Goal: Task Accomplishment & Management: Use online tool/utility

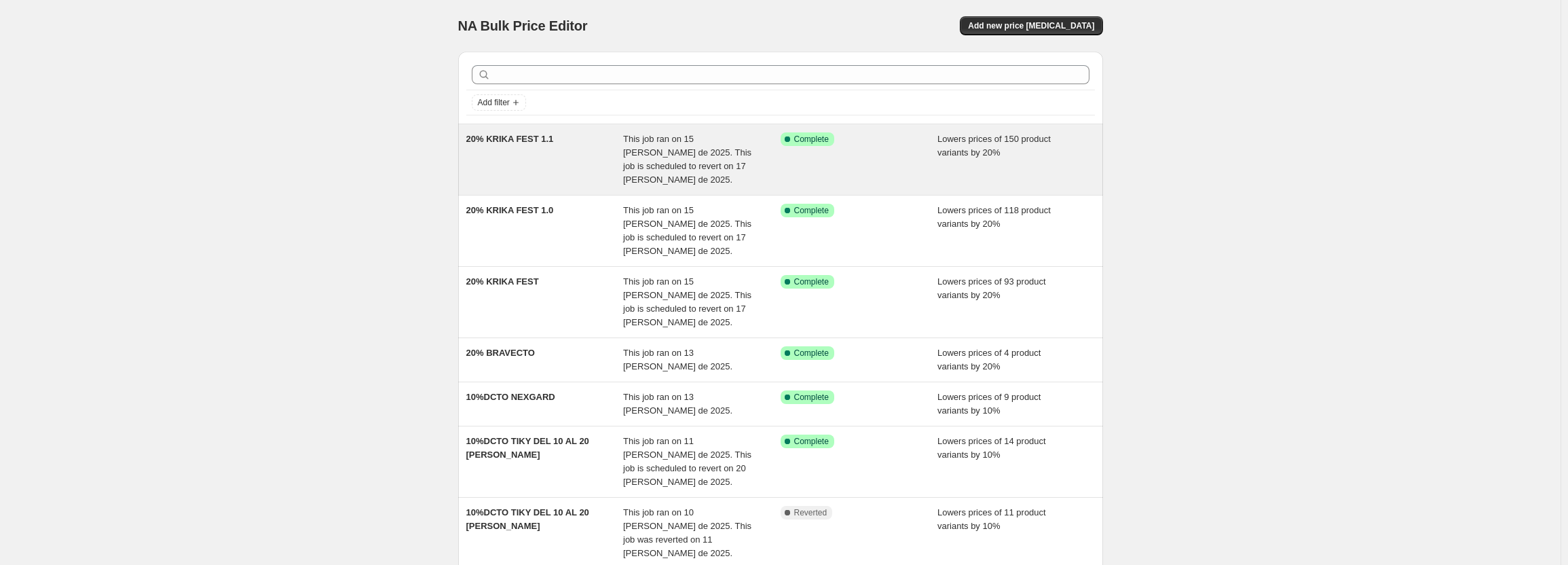
click at [703, 155] on span "This job ran on 15 [PERSON_NAME] de 2025. This job is scheduled to revert on 17…" at bounding box center [687, 159] width 128 height 51
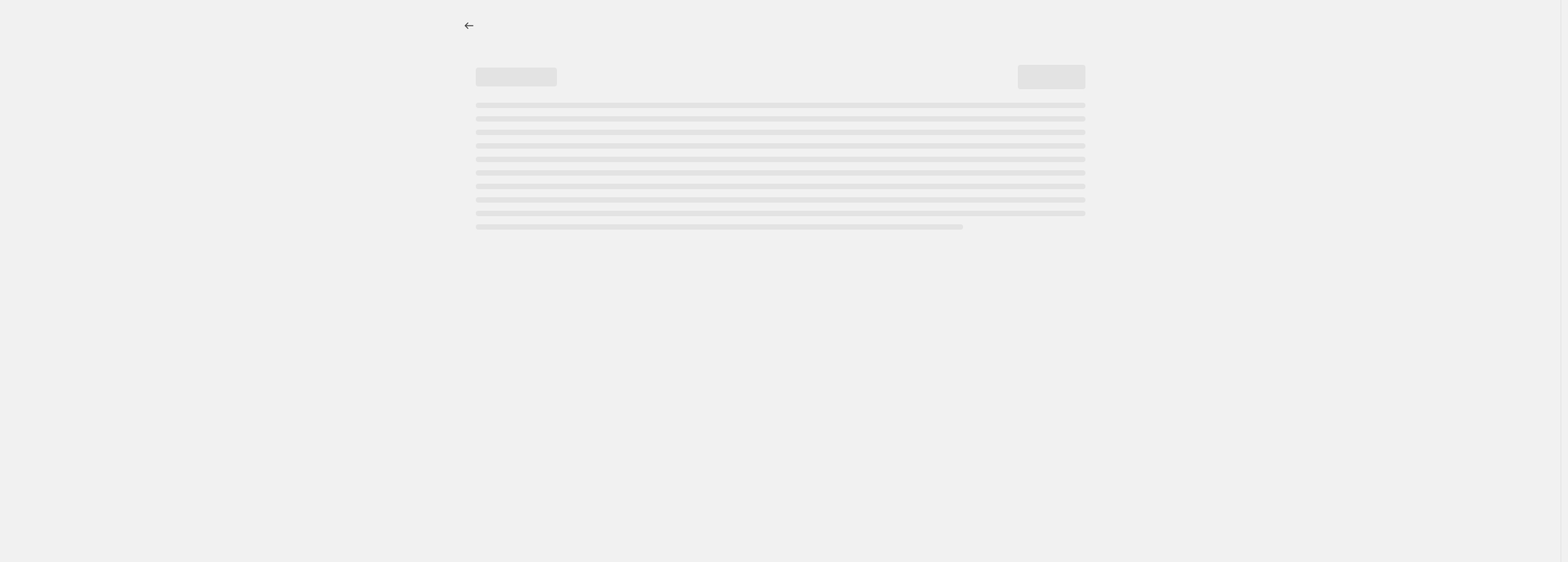
select select "percentage"
select select "pp"
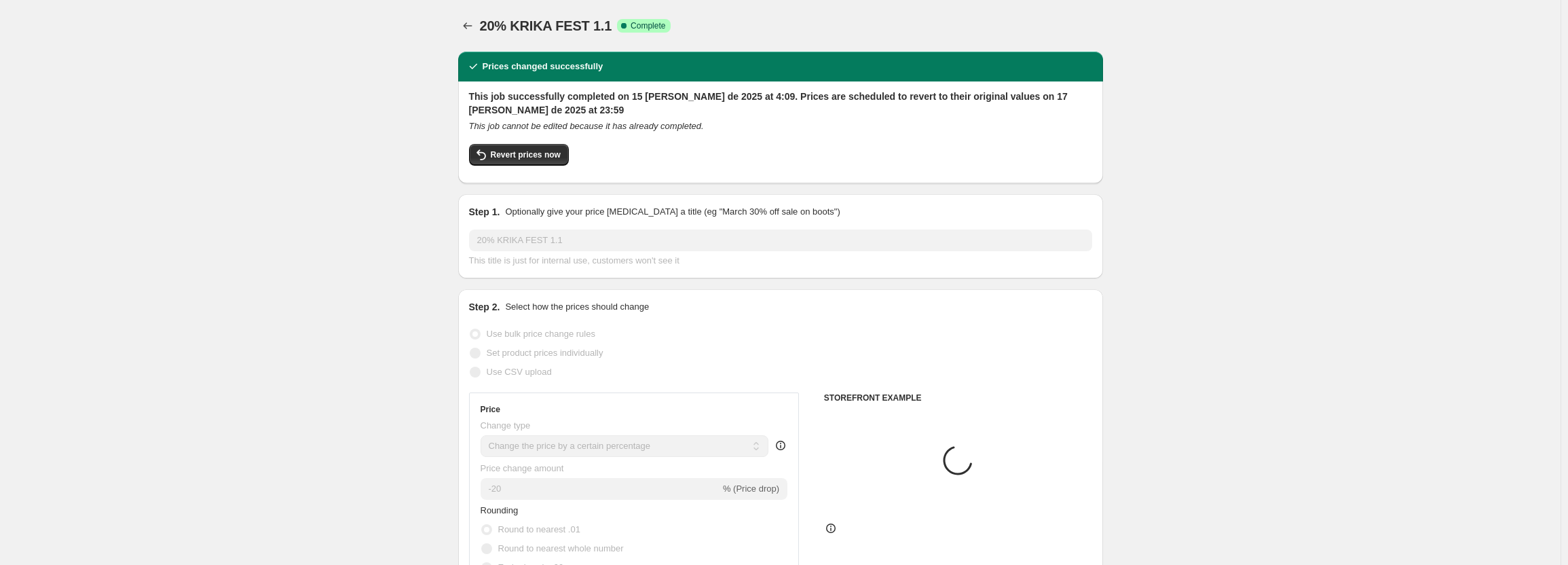
select select "collection"
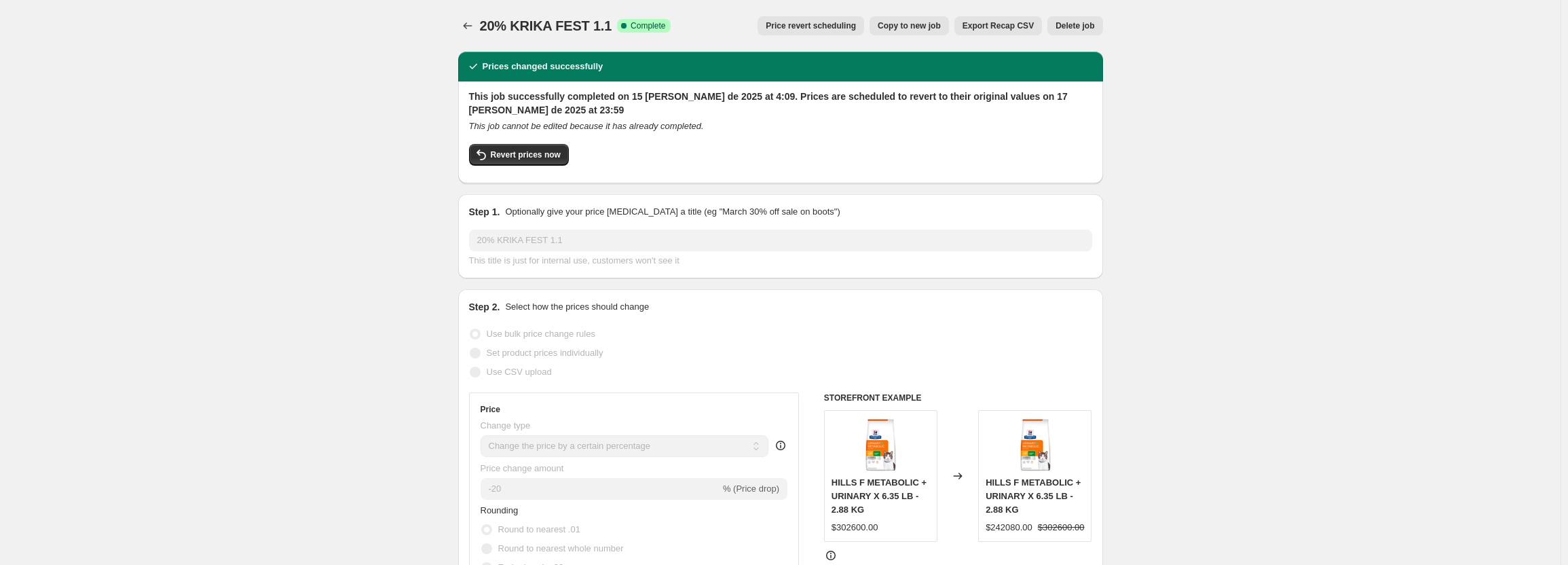
click at [913, 28] on span "Copy to new job" at bounding box center [909, 25] width 63 height 11
select select "percentage"
select select "pp"
select select "collection"
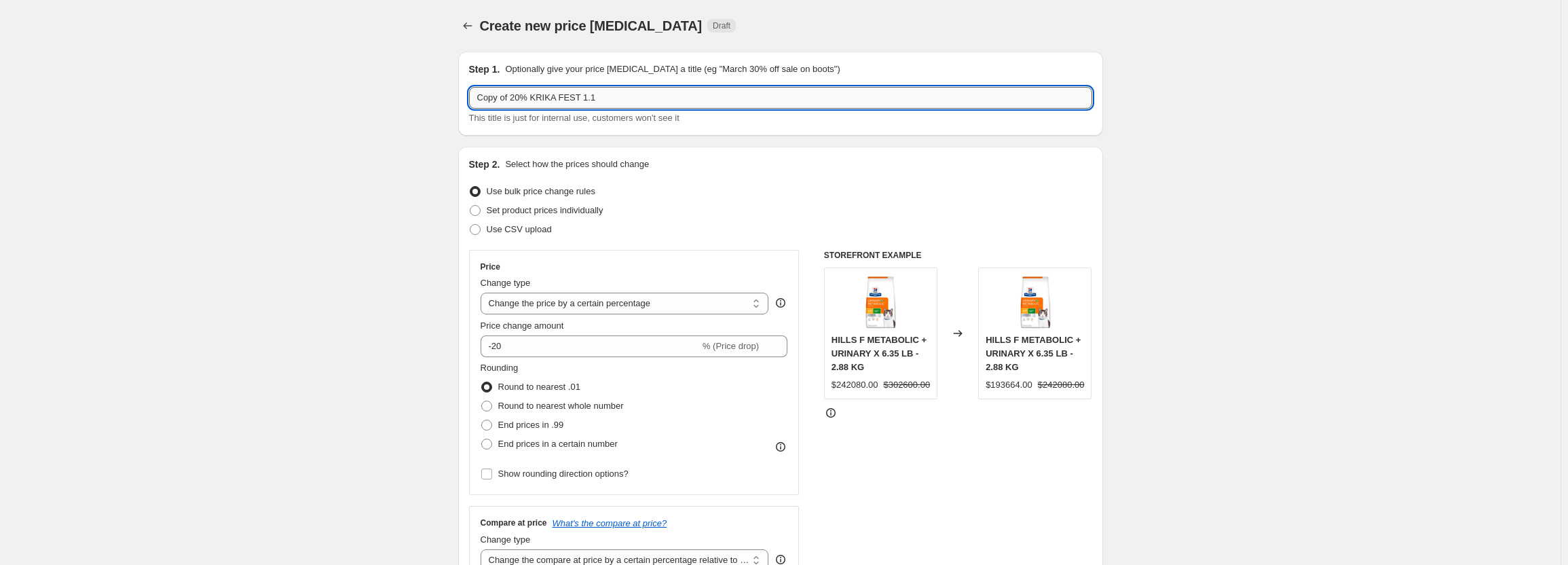
click at [512, 98] on input "Copy of 20% KRIKA FEST 1.1" at bounding box center [781, 97] width 623 height 22
click at [560, 99] on input "20% KRIKA FEST 1.1" at bounding box center [781, 97] width 623 height 22
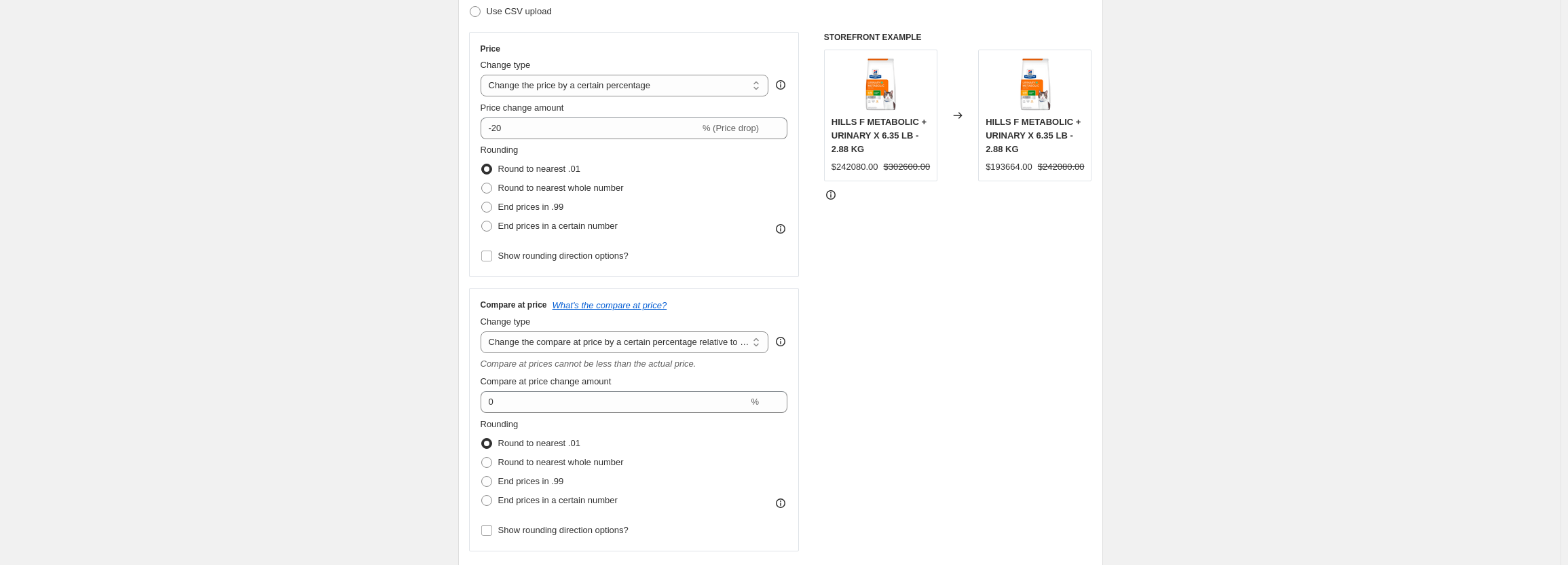
scroll to position [339, 0]
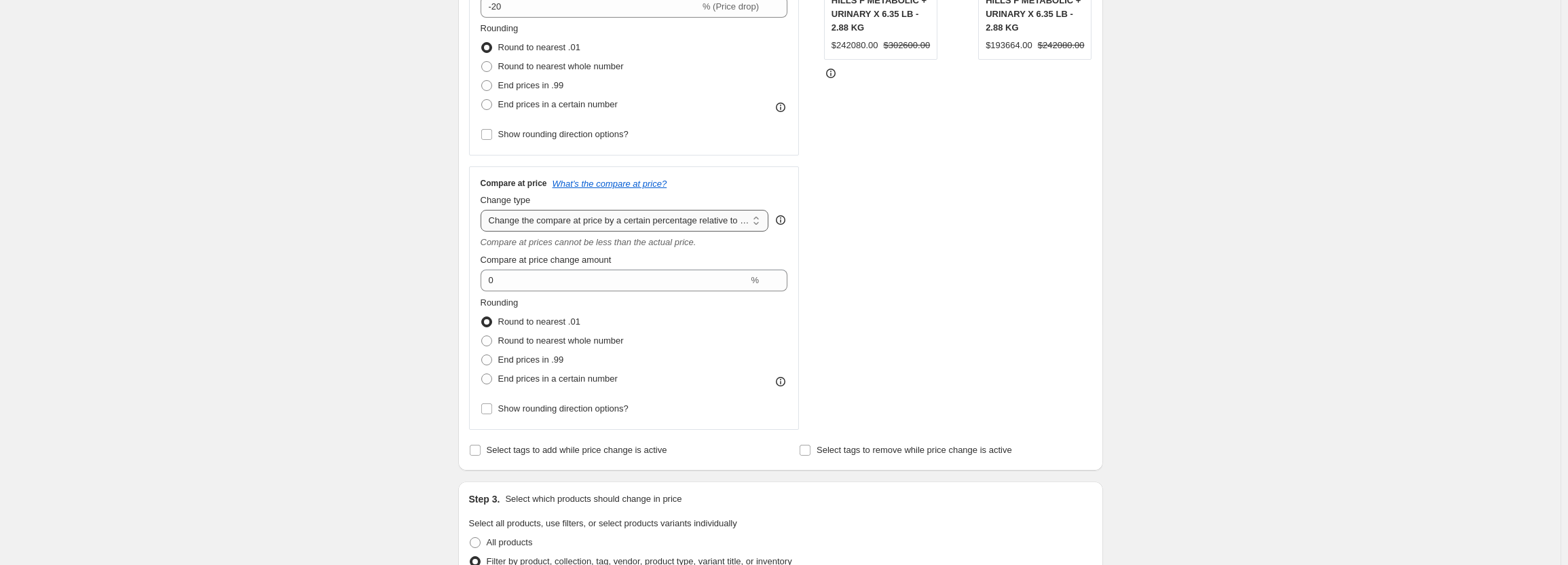
type input "20% KRIKA FEST 1.2"
click at [676, 221] on select "Change the compare at price to the current price (sale) Change the compare at p…" at bounding box center [625, 221] width 289 height 22
click at [483, 210] on select "Change the compare at price to the current price (sale) Change the compare at p…" at bounding box center [625, 221] width 289 height 22
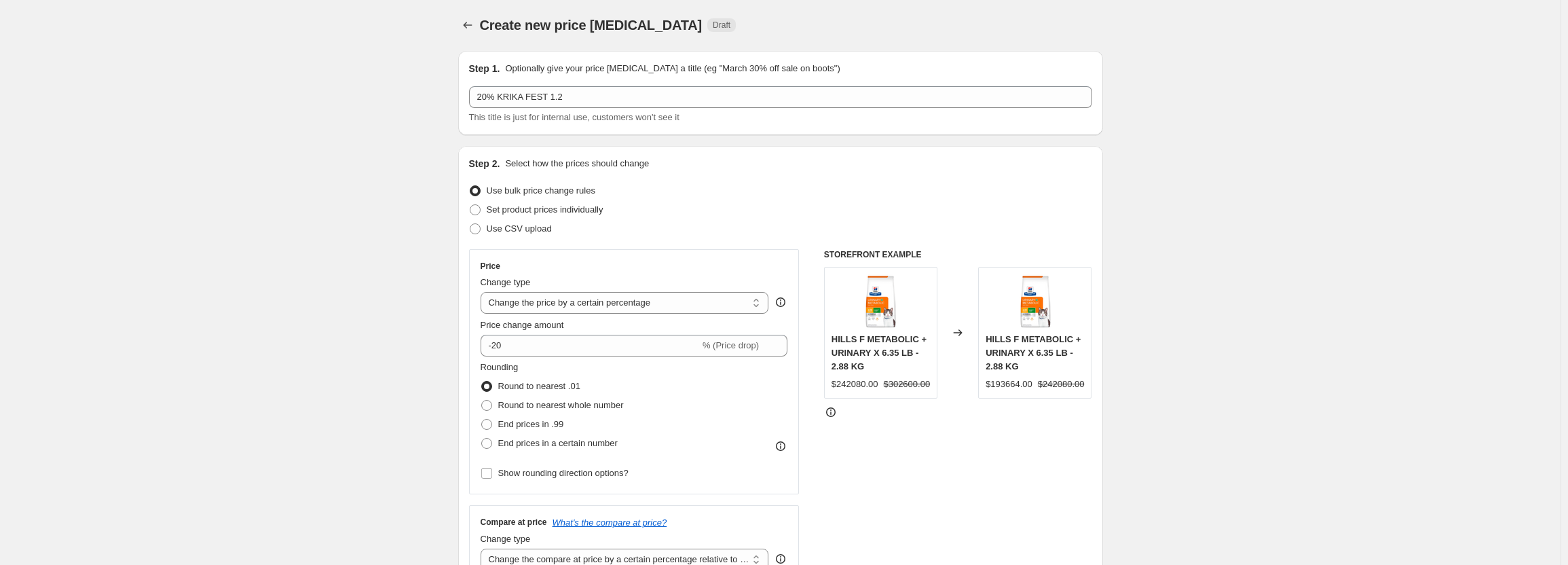
scroll to position [0, 0]
click at [760, 299] on select "Change the price to a certain amount Change the price by a certain amount Chang…" at bounding box center [625, 303] width 289 height 22
click at [483, 293] on select "Change the price to a certain amount Change the price by a certain amount Chang…" at bounding box center [625, 303] width 289 height 22
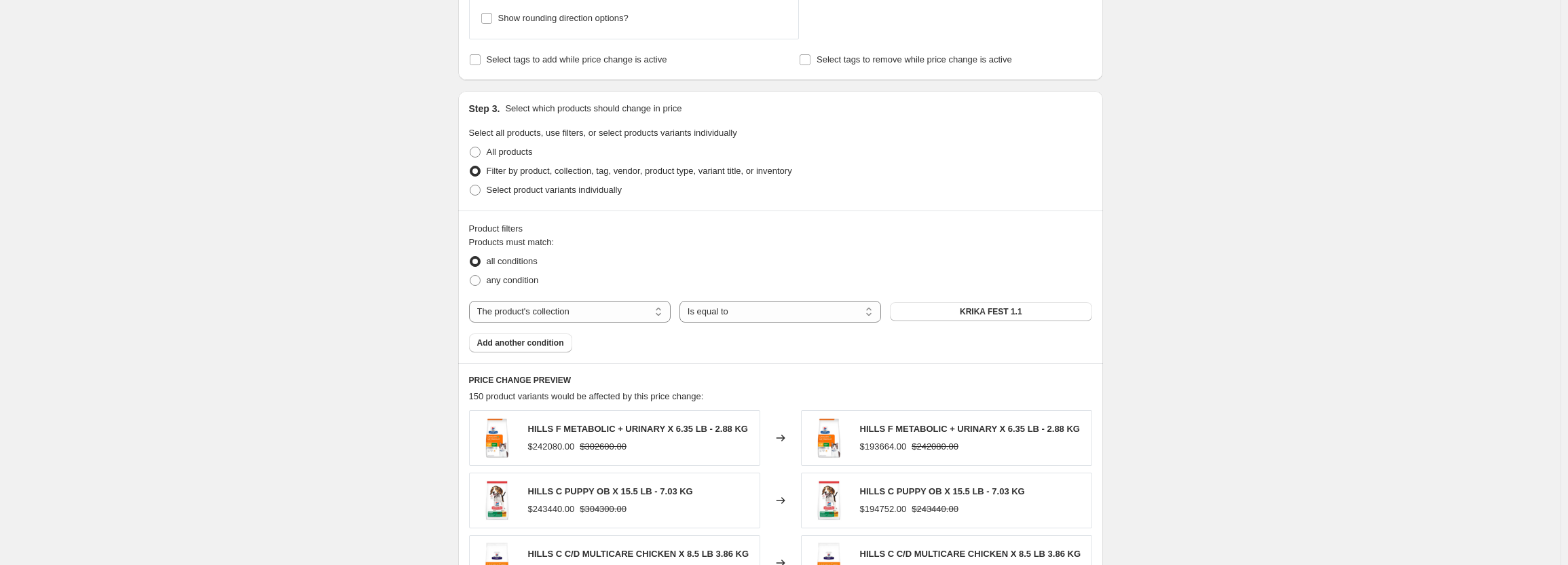
scroll to position [747, 0]
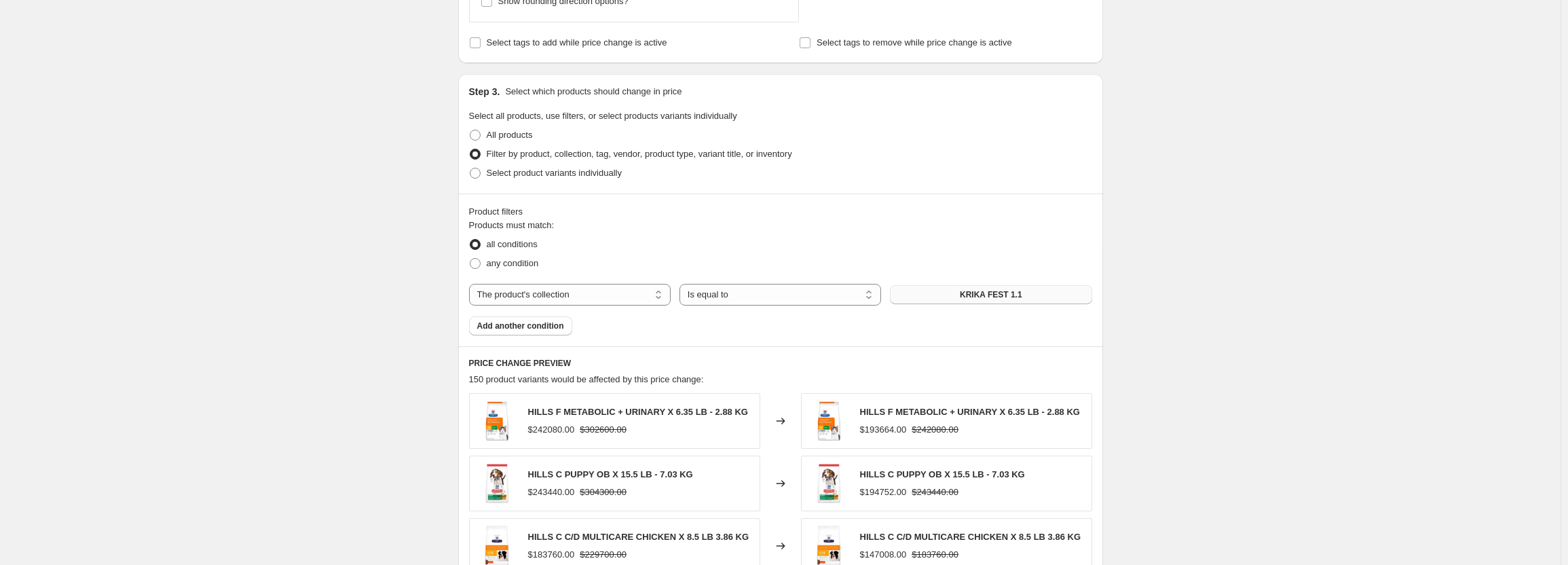
click at [936, 291] on button "KRIKA FEST 1.1" at bounding box center [991, 295] width 202 height 19
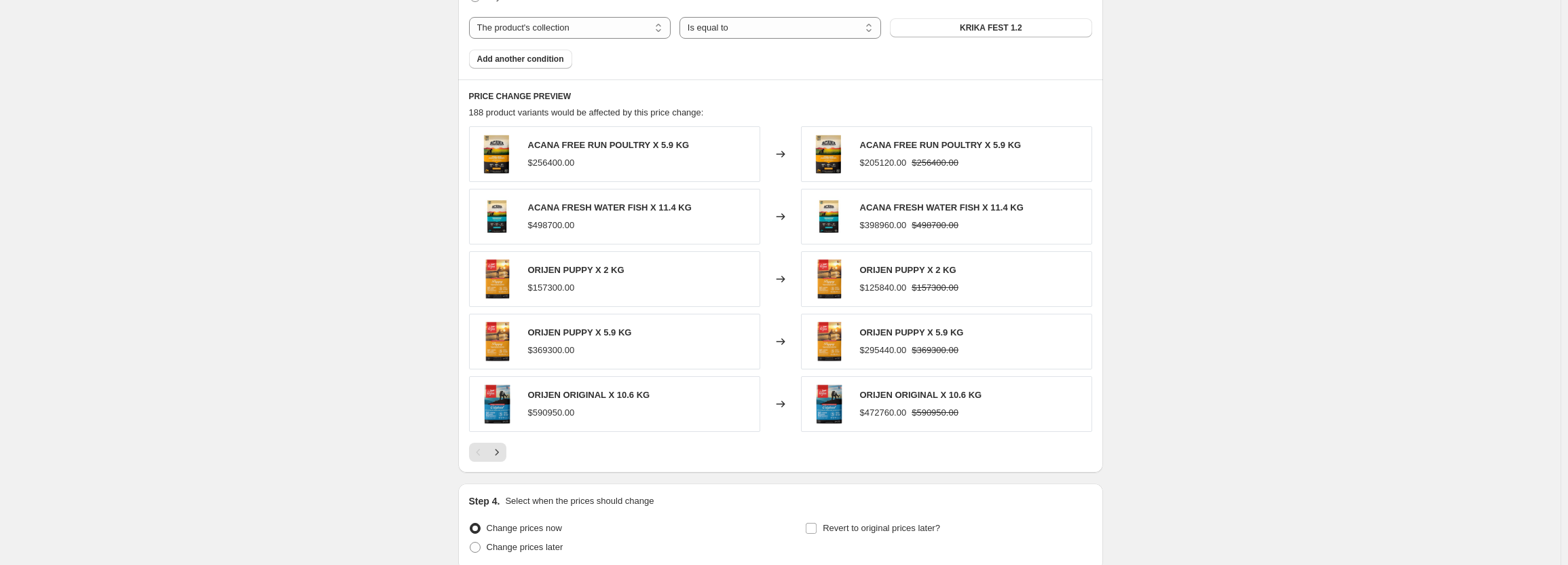
scroll to position [1086, 0]
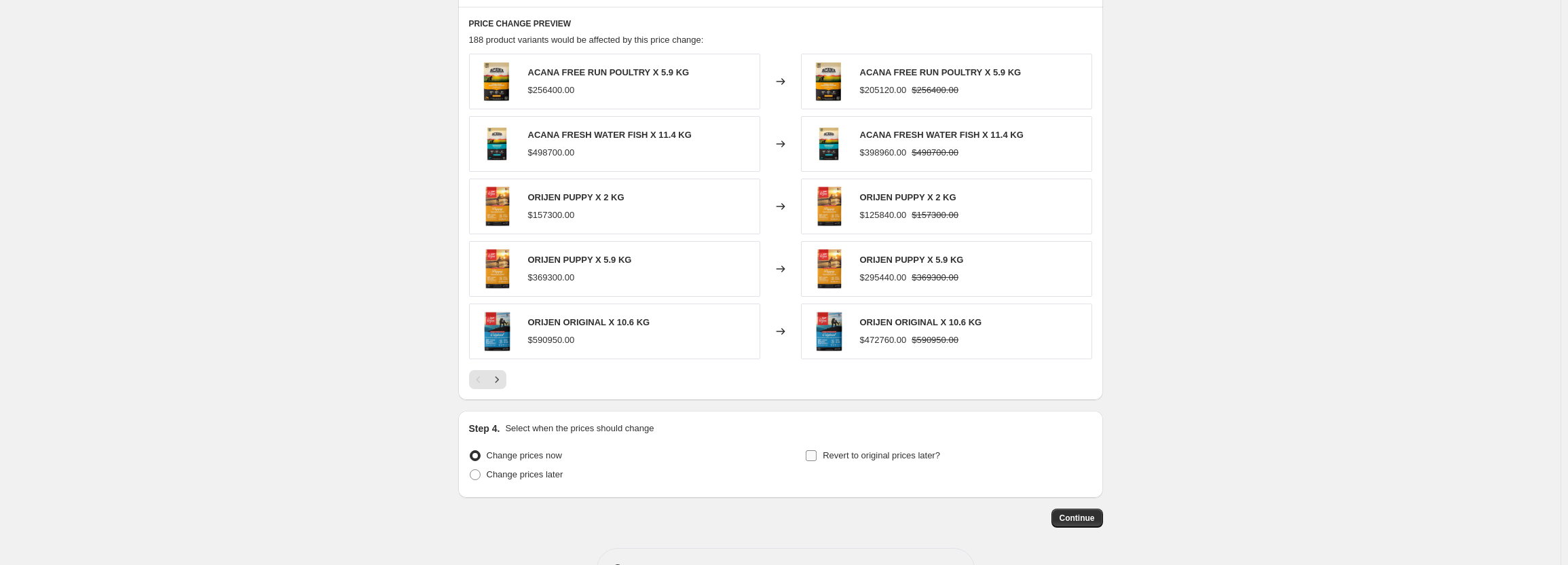
click at [850, 457] on span "Revert to original prices later?" at bounding box center [882, 455] width 117 height 10
click at [816, 457] on input "Revert to original prices later?" at bounding box center [811, 455] width 11 height 11
checkbox input "true"
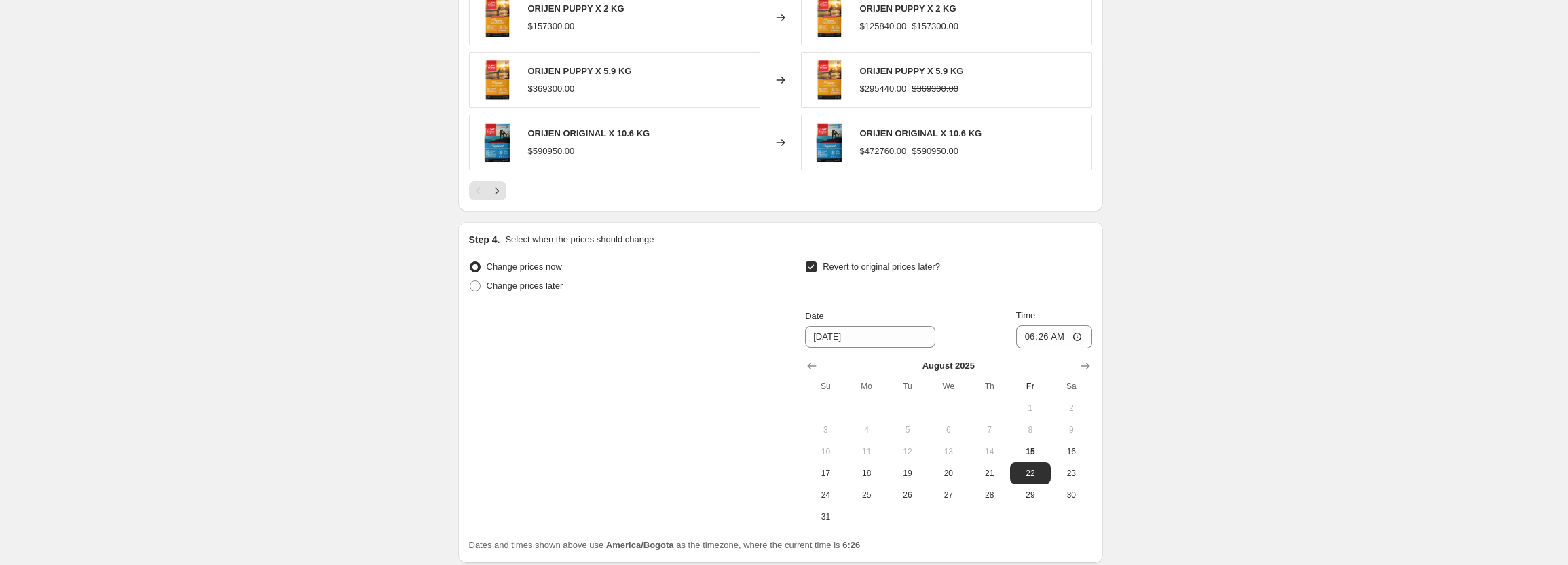
scroll to position [1290, 0]
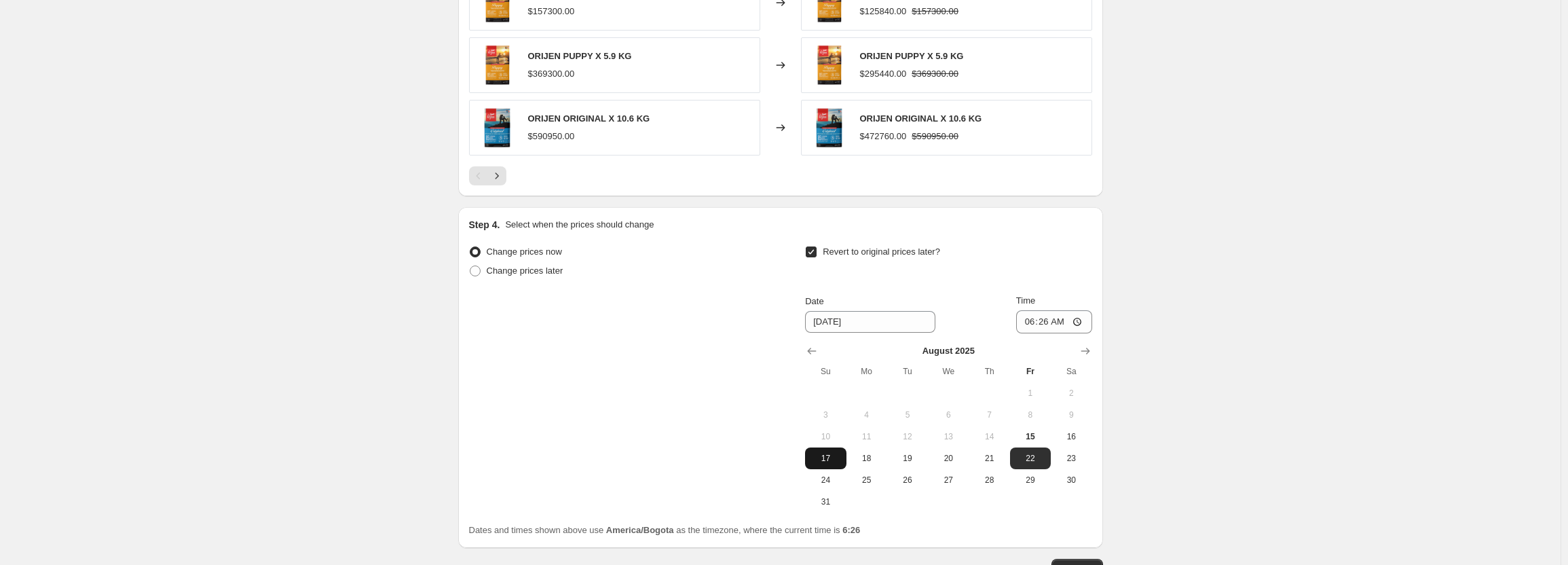
click at [835, 463] on span "17" at bounding box center [825, 458] width 30 height 11
type input "[DATE]"
click at [1033, 321] on input "06:26" at bounding box center [1054, 321] width 76 height 23
type input "23:59"
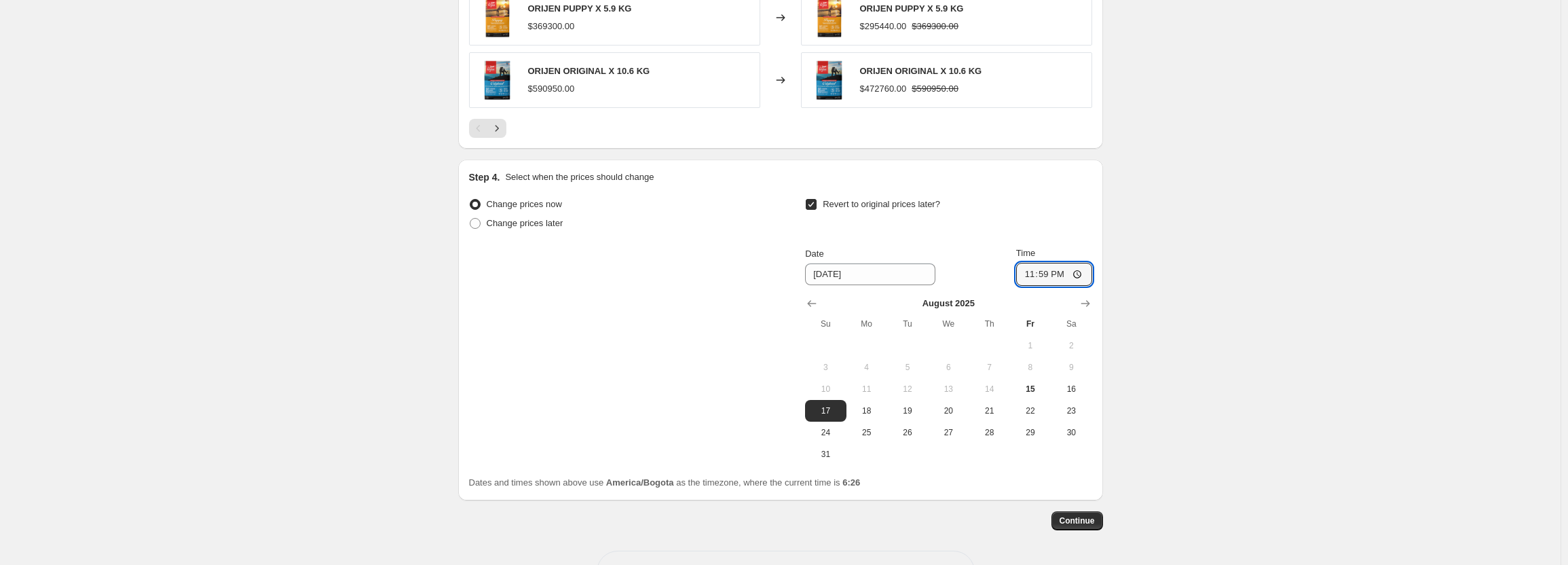
scroll to position [1387, 0]
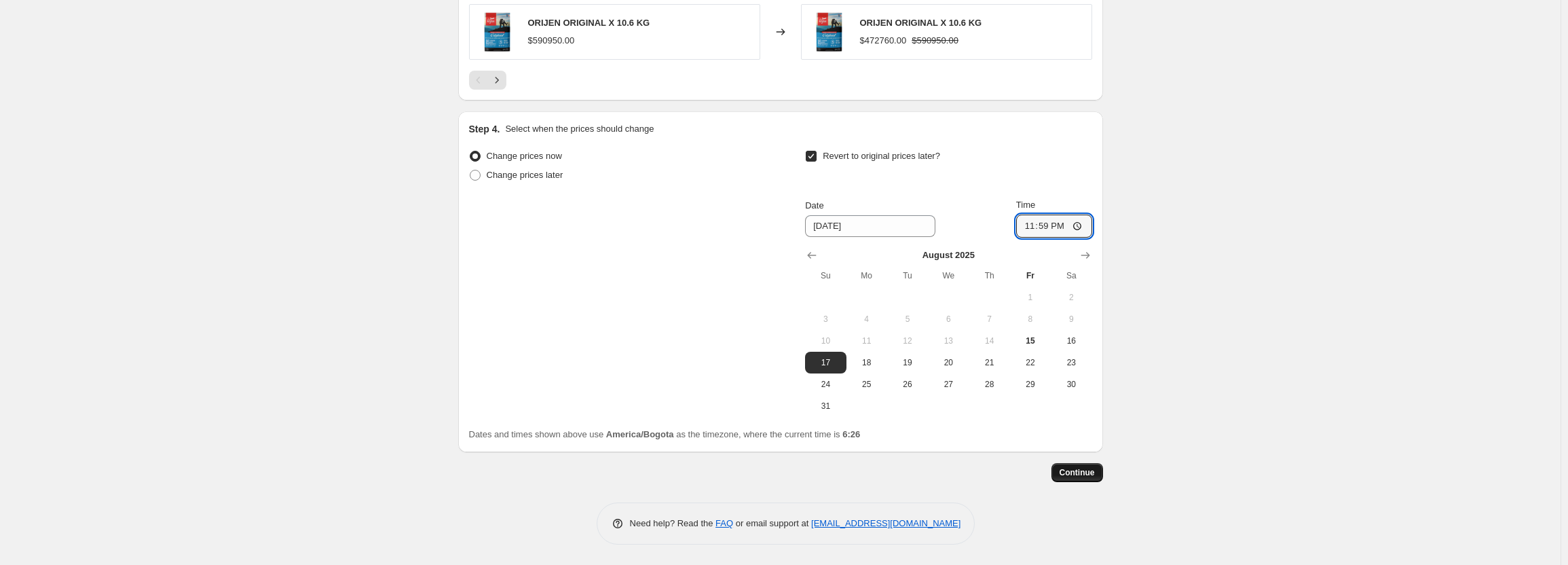
click at [1083, 476] on span "Continue" at bounding box center [1077, 472] width 36 height 11
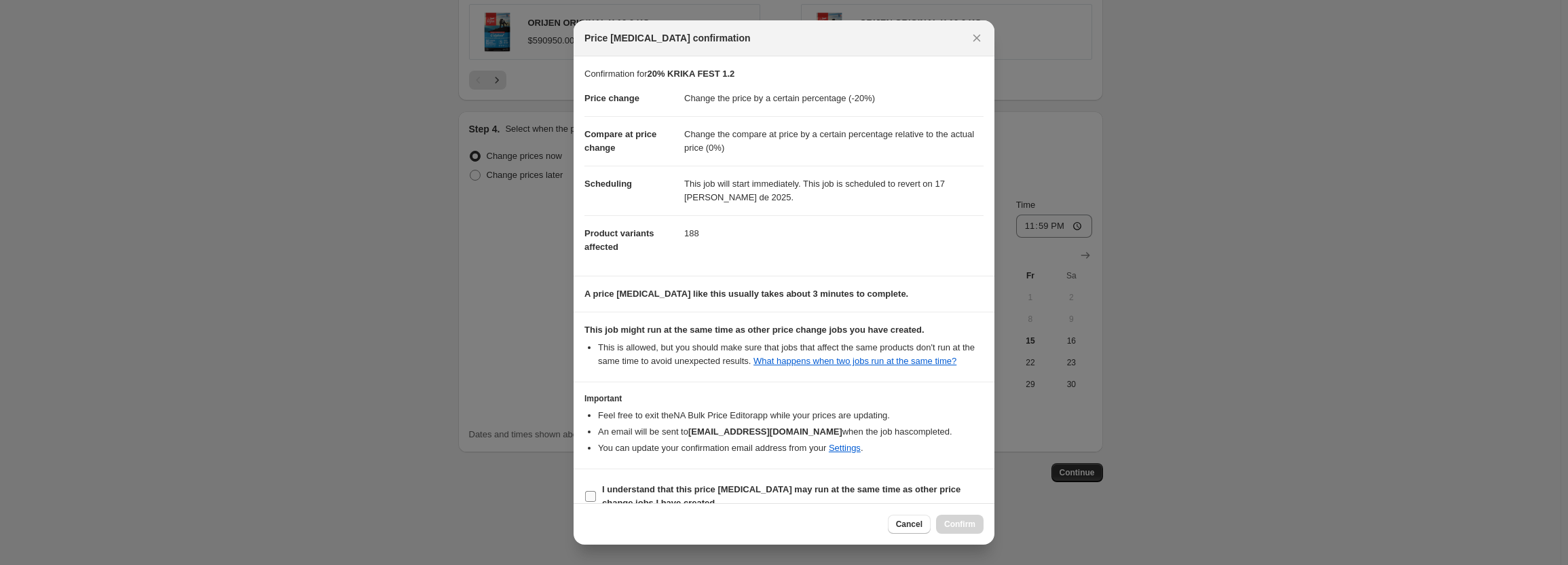
click at [711, 489] on b "I understand that this price [MEDICAL_DATA] may run at the same time as other p…" at bounding box center [781, 496] width 358 height 24
click at [596, 491] on input "I understand that this price [MEDICAL_DATA] may run at the same time as other p…" at bounding box center [590, 496] width 11 height 11
checkbox input "true"
click at [951, 522] on span "Confirm" at bounding box center [960, 524] width 31 height 11
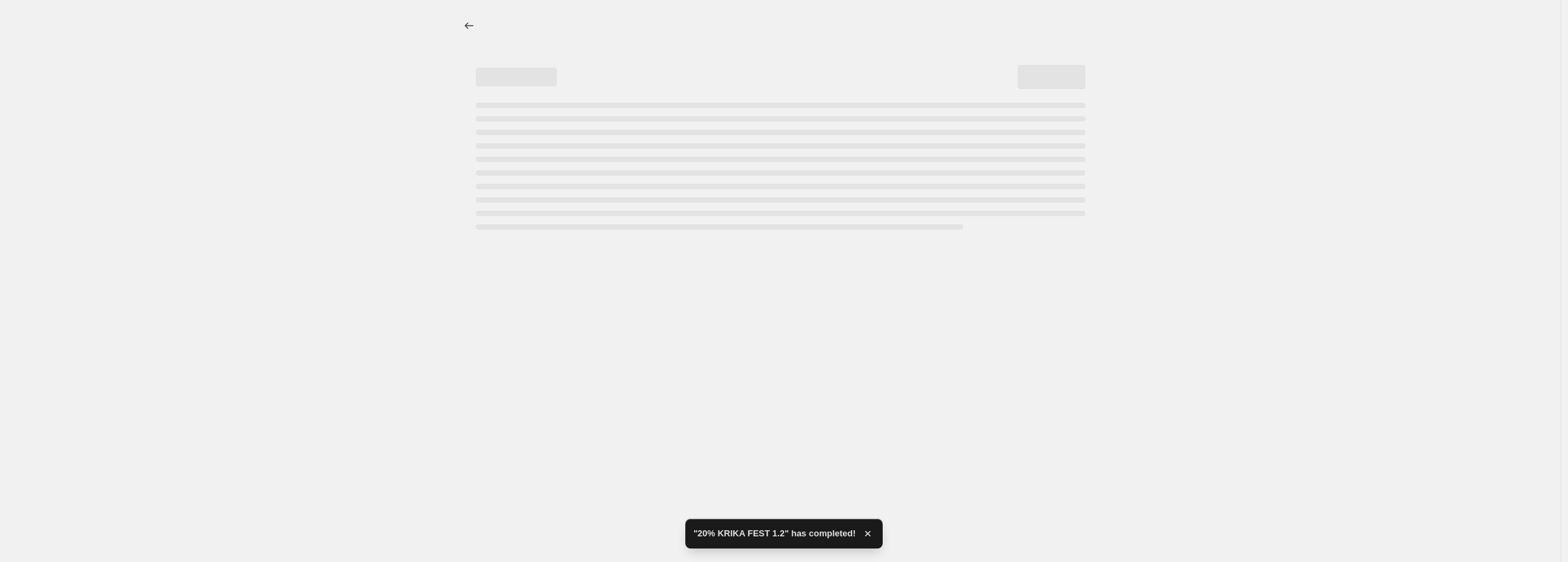
select select "percentage"
select select "pp"
select select "collection"
